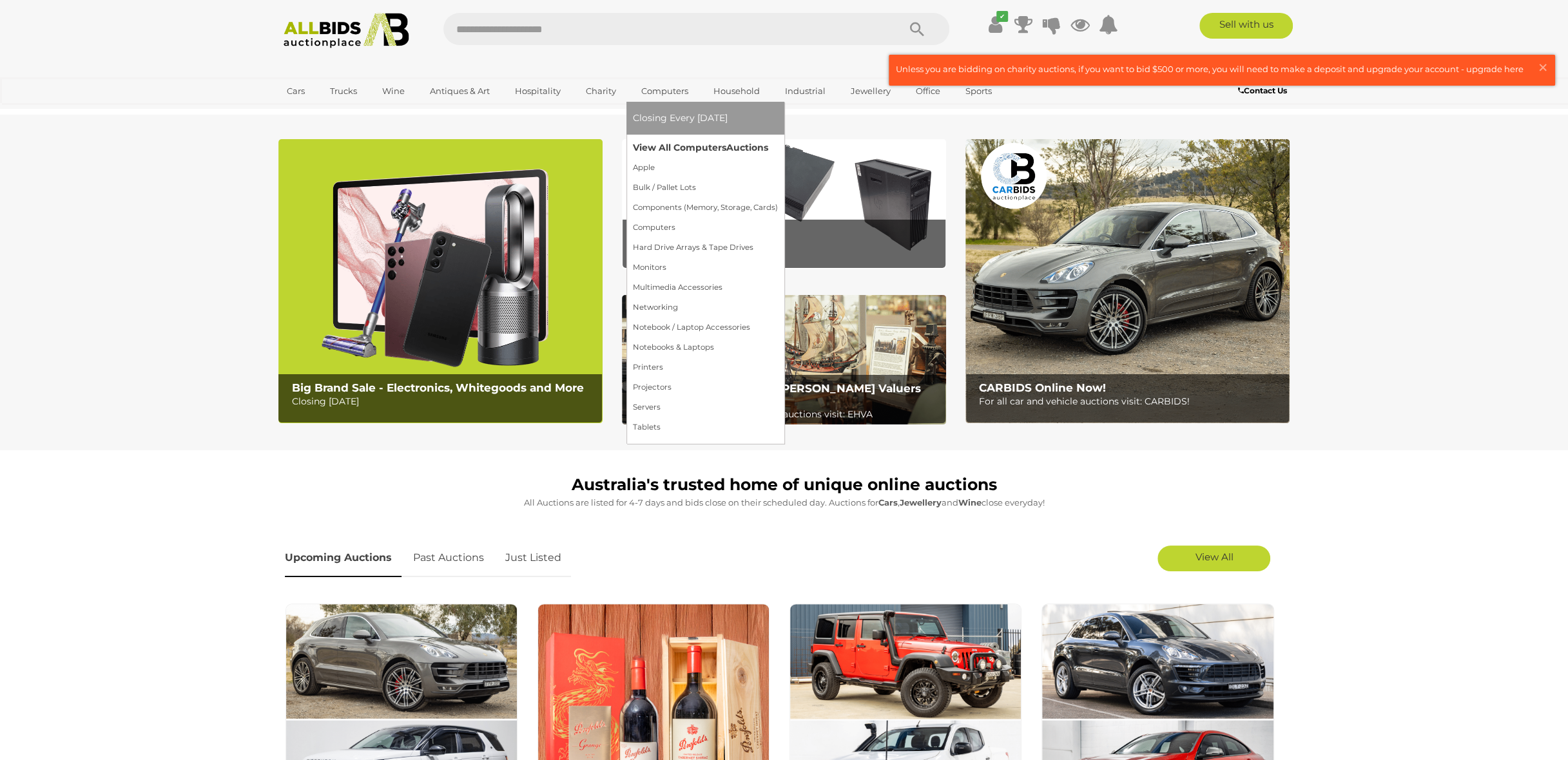
click at [675, 146] on link "View All Computers Auctions" at bounding box center [704, 148] width 145 height 20
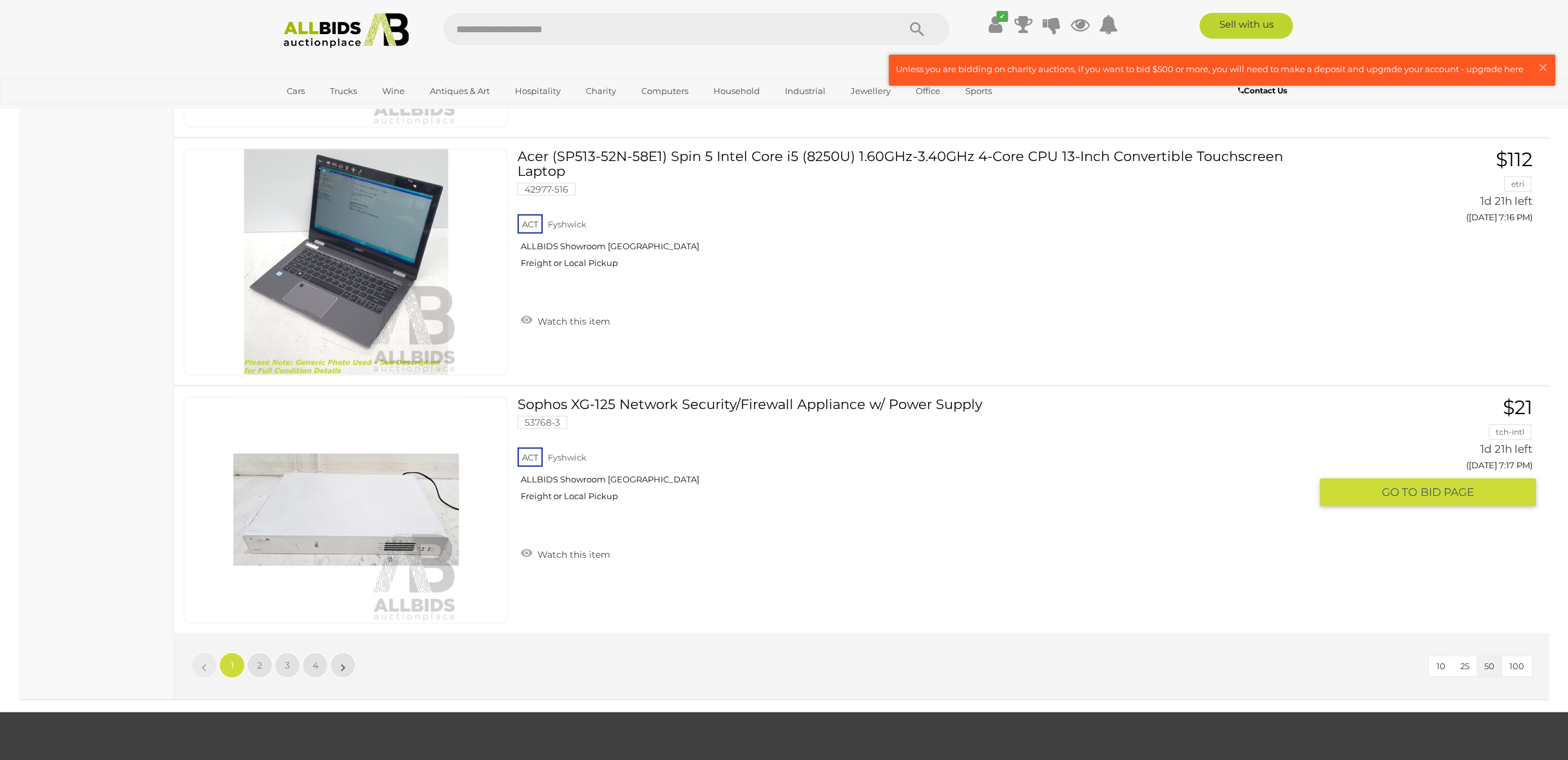
scroll to position [12108, 0]
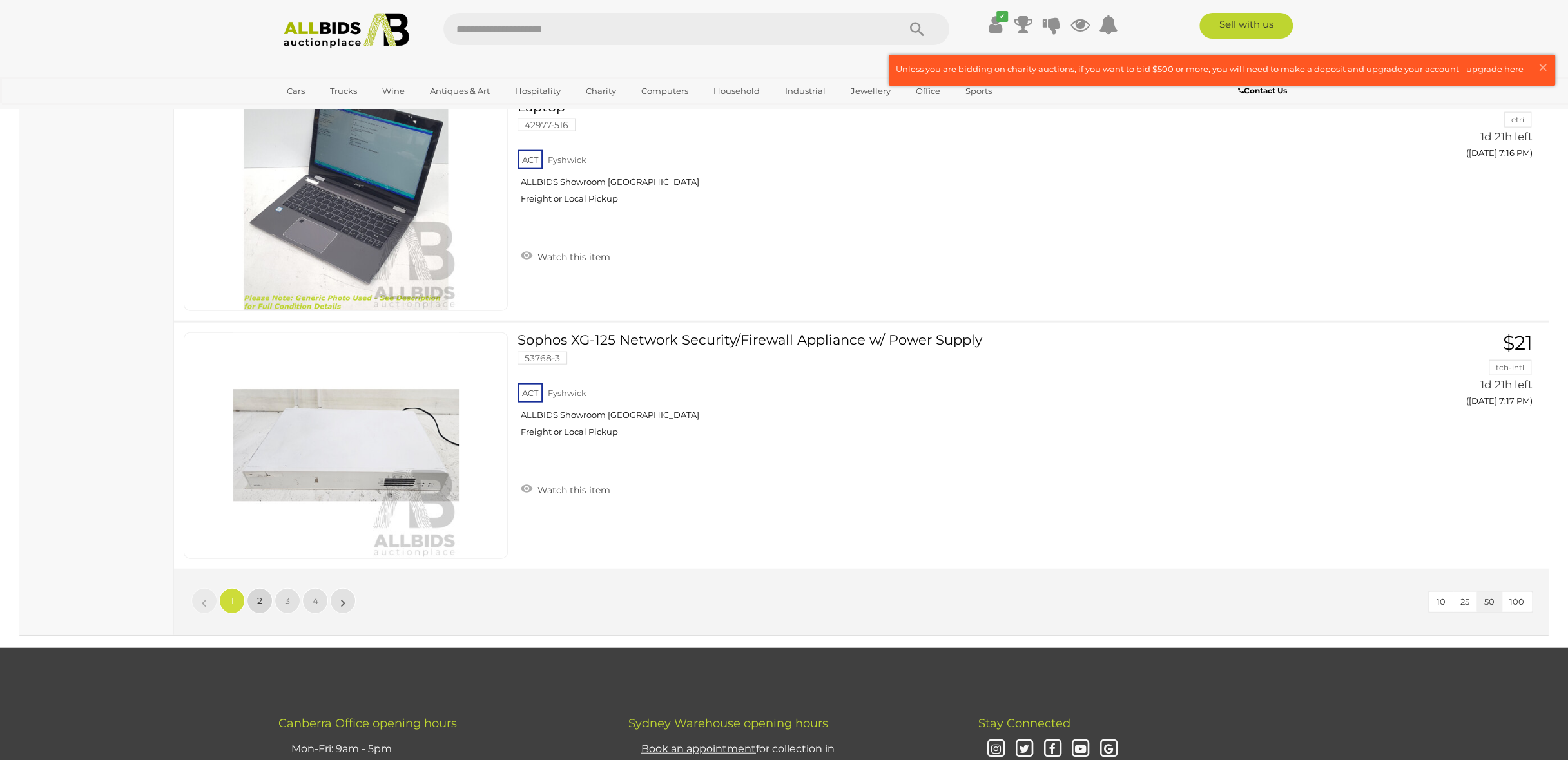
click at [252, 588] on link "2" at bounding box center [259, 600] width 26 height 26
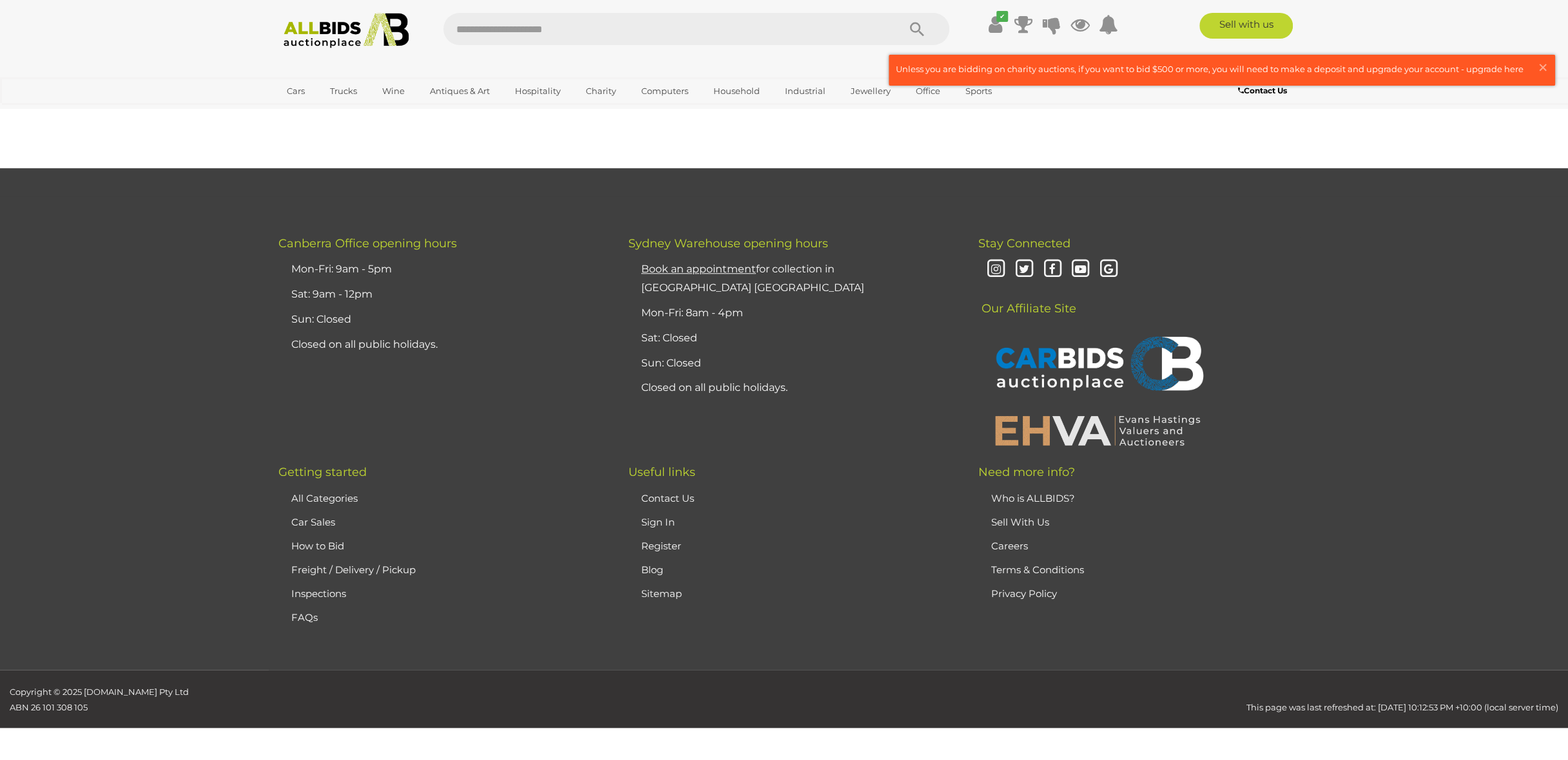
scroll to position [149, 0]
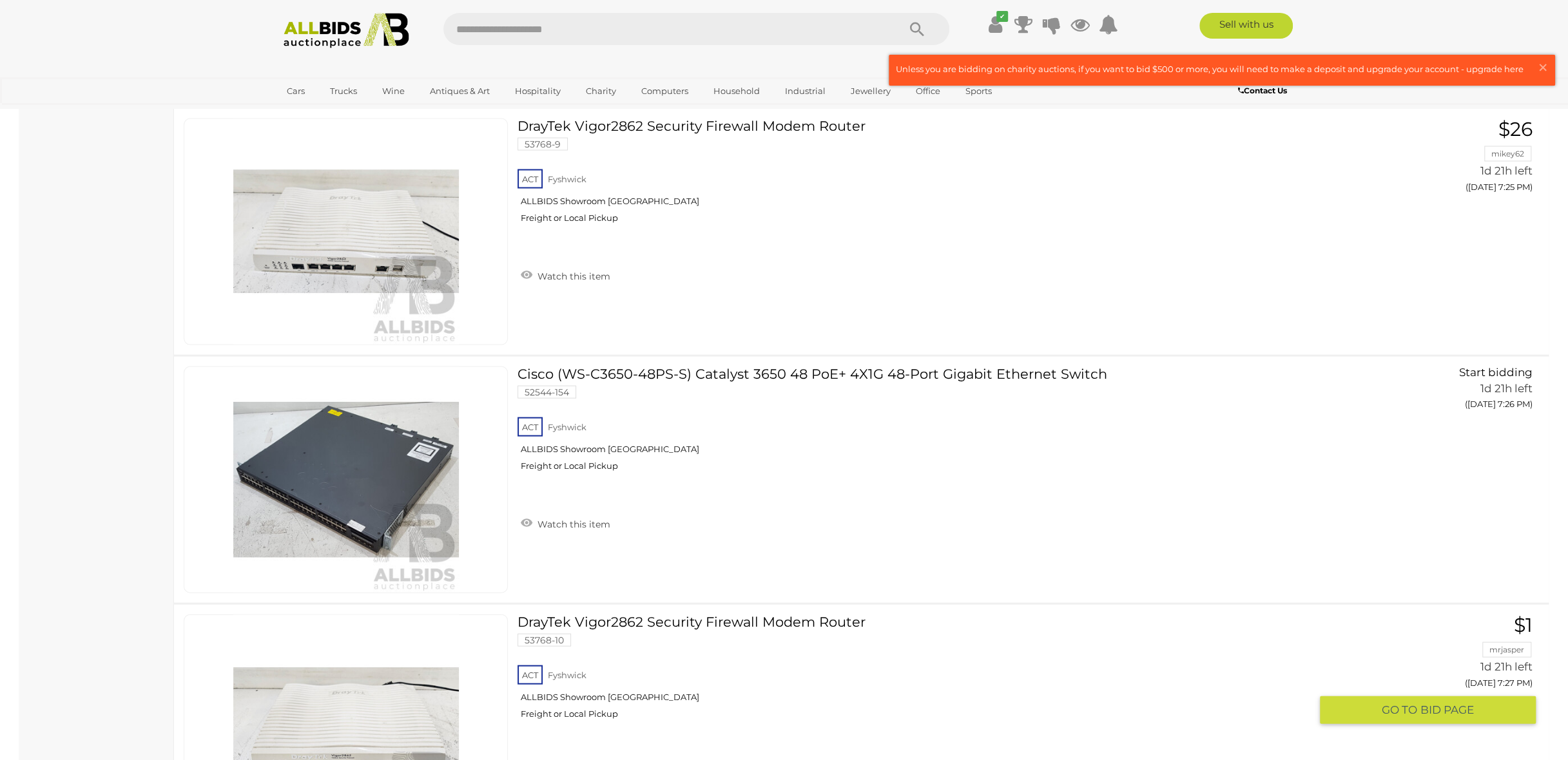
scroll to position [2854, 0]
